Goal: Task Accomplishment & Management: Complete application form

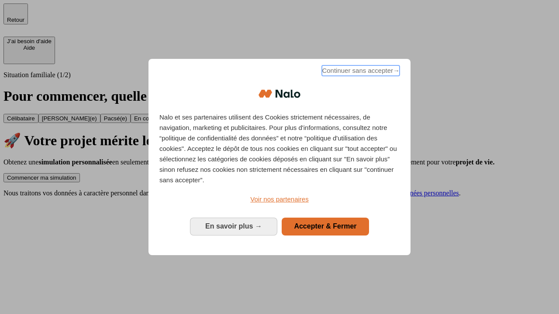
click at [360, 72] on span "Continuer sans accepter →" at bounding box center [361, 71] width 78 height 10
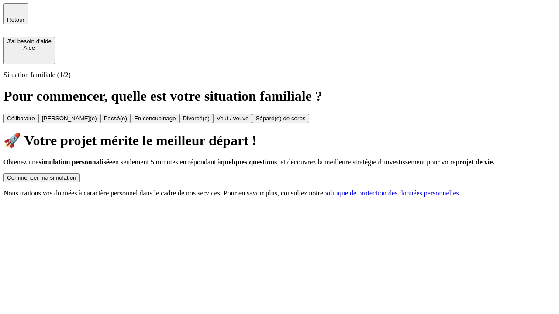
click at [76, 175] on div "Commencer ma simulation" at bounding box center [41, 178] width 69 height 7
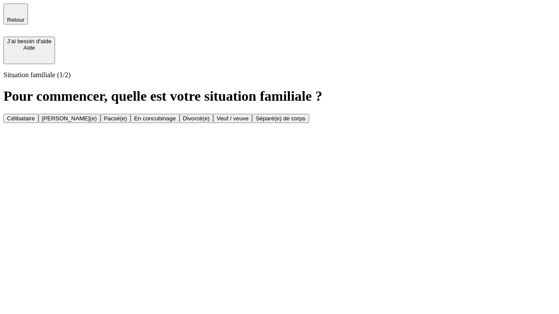
click at [248, 122] on div "Veuf / veuve" at bounding box center [233, 118] width 32 height 7
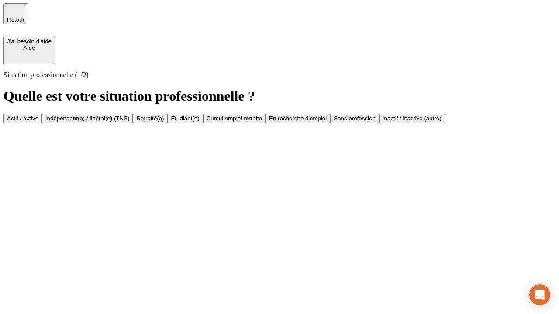
click at [164, 122] on div "Retraité(e)" at bounding box center [150, 118] width 28 height 7
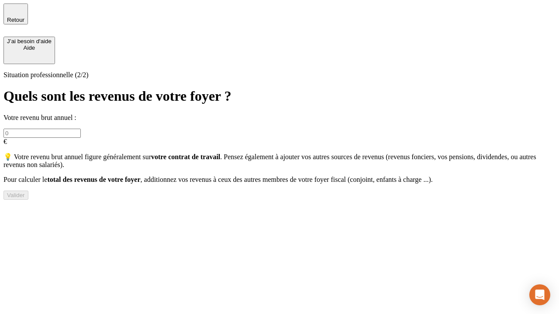
click at [81, 129] on input "text" at bounding box center [41, 133] width 77 height 9
type input "30 000"
click at [25, 199] on div "Valider" at bounding box center [16, 195] width 18 height 7
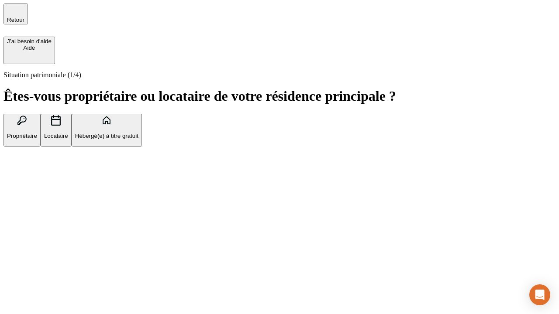
click at [68, 133] on p "Locataire" at bounding box center [56, 136] width 24 height 7
type input "1 000"
click at [68, 133] on p "Locataire" at bounding box center [56, 136] width 24 height 7
click at [25, 193] on div "Valider" at bounding box center [16, 190] width 18 height 7
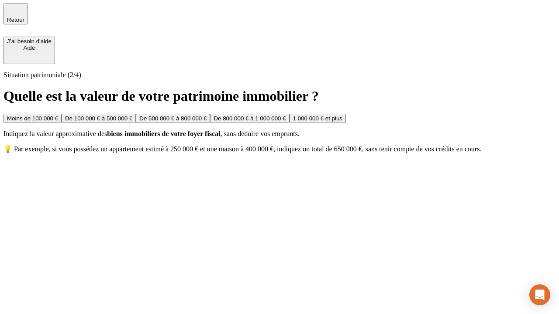
click at [58, 115] on div "Moins de 100 000 €" at bounding box center [32, 118] width 51 height 7
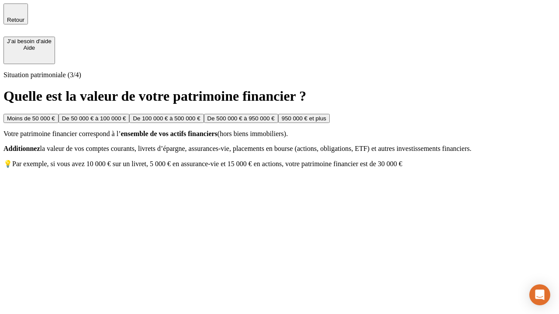
click at [55, 115] on div "Moins de 50 000 €" at bounding box center [31, 118] width 48 height 7
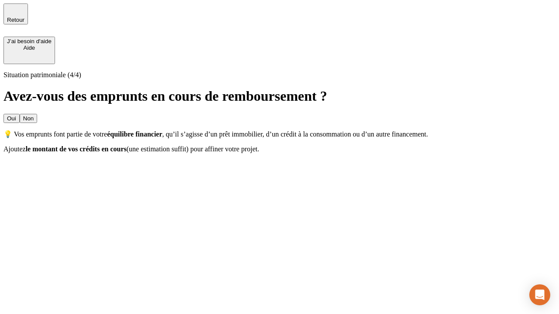
click at [34, 115] on div "Non" at bounding box center [28, 118] width 10 height 7
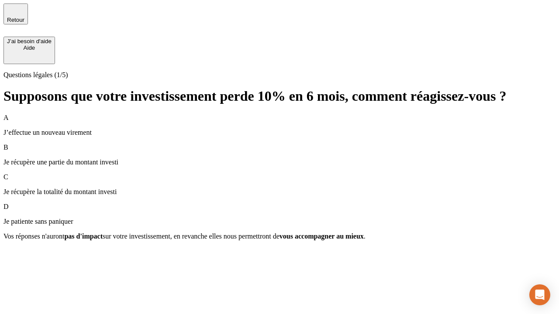
click at [280, 159] on p "Je récupère une partie du montant investi" at bounding box center [279, 163] width 552 height 8
click at [26, 255] on div "Suivant" at bounding box center [16, 252] width 19 height 7
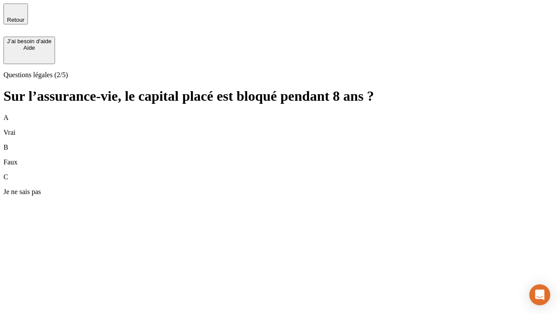
click at [280, 144] on div "B Faux" at bounding box center [279, 155] width 552 height 23
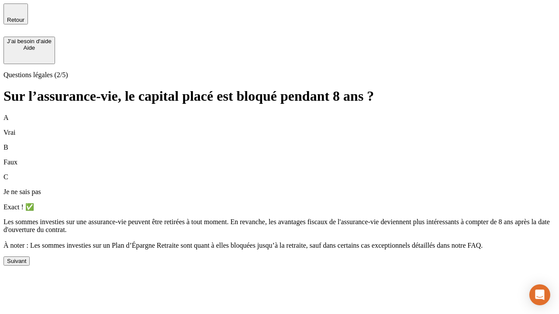
click at [26, 265] on div "Suivant" at bounding box center [16, 261] width 19 height 7
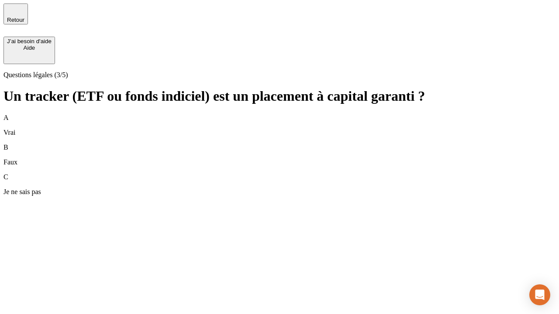
click at [280, 144] on div "B Faux" at bounding box center [279, 155] width 552 height 23
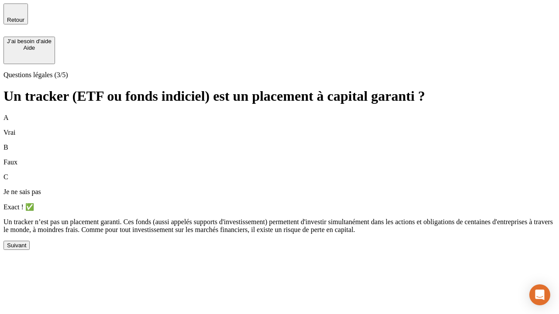
click at [26, 249] on div "Suivant" at bounding box center [16, 245] width 19 height 7
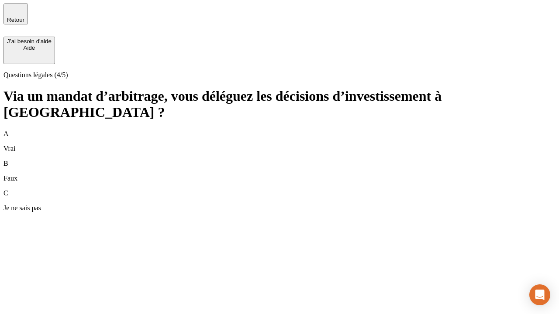
click at [280, 130] on div "A Vrai" at bounding box center [279, 141] width 552 height 23
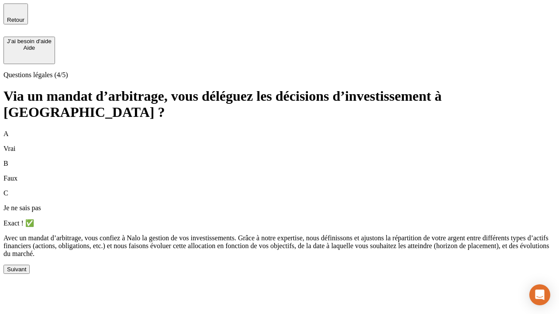
click at [26, 273] on div "Suivant" at bounding box center [16, 269] width 19 height 7
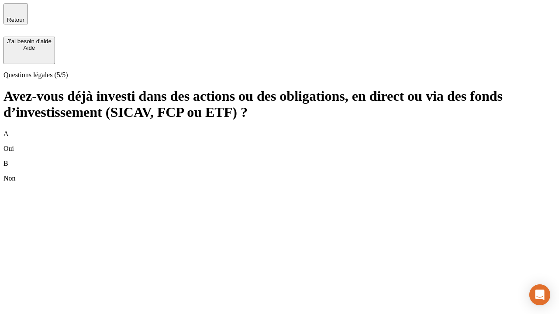
click at [280, 130] on div "A Oui" at bounding box center [279, 141] width 552 height 23
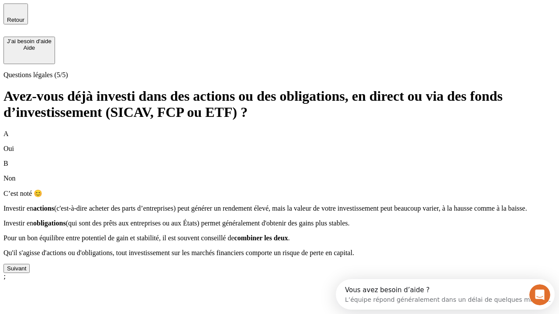
click at [26, 272] on div "Suivant" at bounding box center [16, 269] width 19 height 7
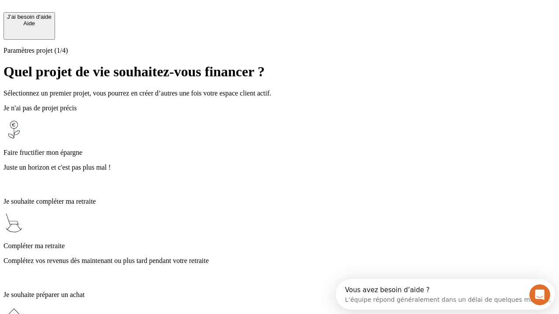
click at [280, 164] on p "Juste un horizon et c'est pas plus mal !" at bounding box center [279, 168] width 552 height 8
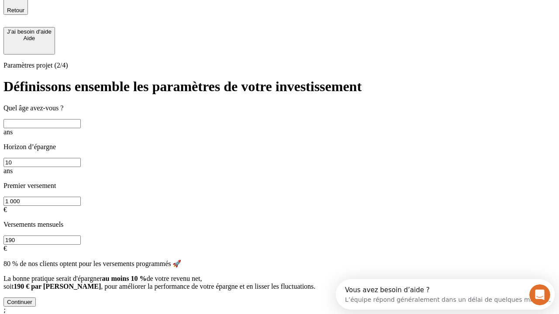
click at [81, 123] on input "text" at bounding box center [41, 123] width 77 height 9
type input "65"
click at [81, 158] on input "10" at bounding box center [41, 162] width 77 height 9
click at [81, 197] on input "1 000" at bounding box center [41, 201] width 77 height 9
type input "5 000"
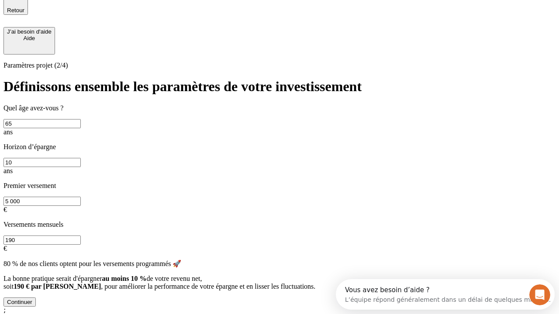
click at [81, 236] on input "190" at bounding box center [41, 240] width 77 height 9
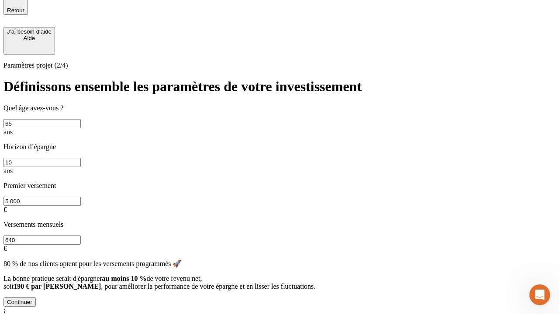
type input "640"
click at [32, 299] on div "Continuer" at bounding box center [19, 302] width 25 height 7
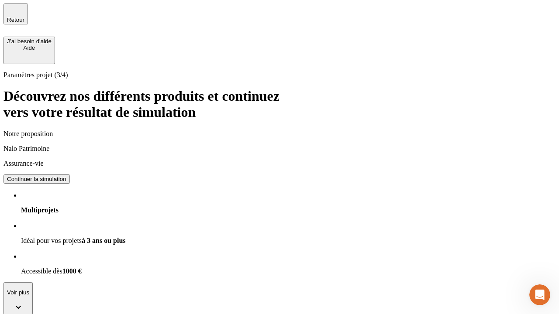
click at [66, 176] on div "Continuer la simulation" at bounding box center [36, 179] width 59 height 7
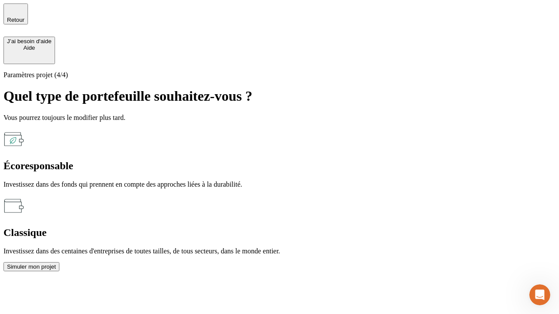
click at [374, 227] on div "Classique" at bounding box center [279, 233] width 552 height 12
click at [56, 264] on div "Simuler mon projet" at bounding box center [31, 267] width 49 height 7
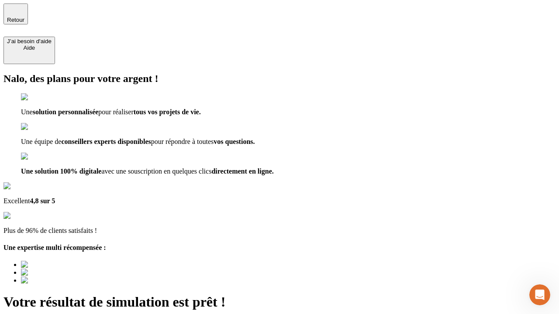
type input "[EMAIL_ADDRESS][DOMAIN_NAME]"
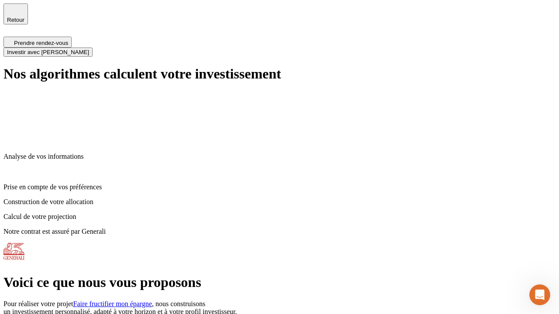
scroll to position [3, 0]
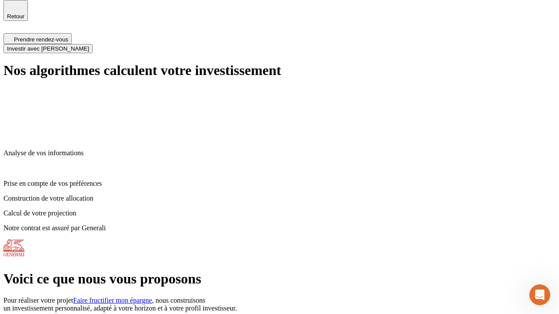
click at [89, 45] on span "Investir avec [PERSON_NAME]" at bounding box center [48, 48] width 82 height 7
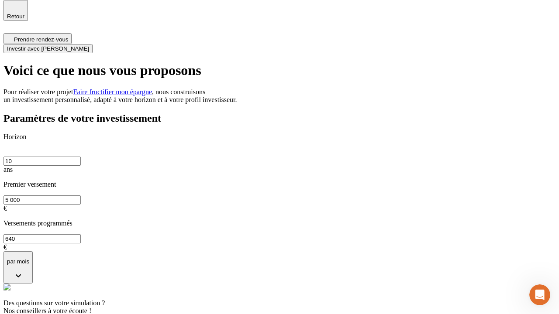
scroll to position [0, 0]
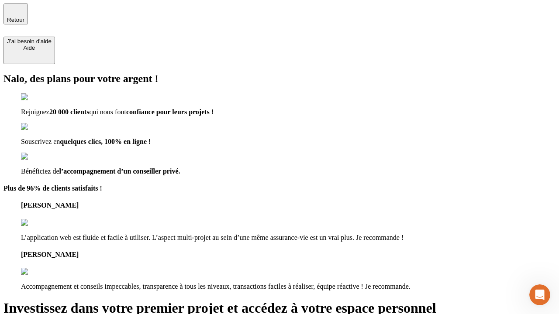
type input "[EMAIL_ADDRESS][DOMAIN_NAME]"
